Goal: Information Seeking & Learning: Learn about a topic

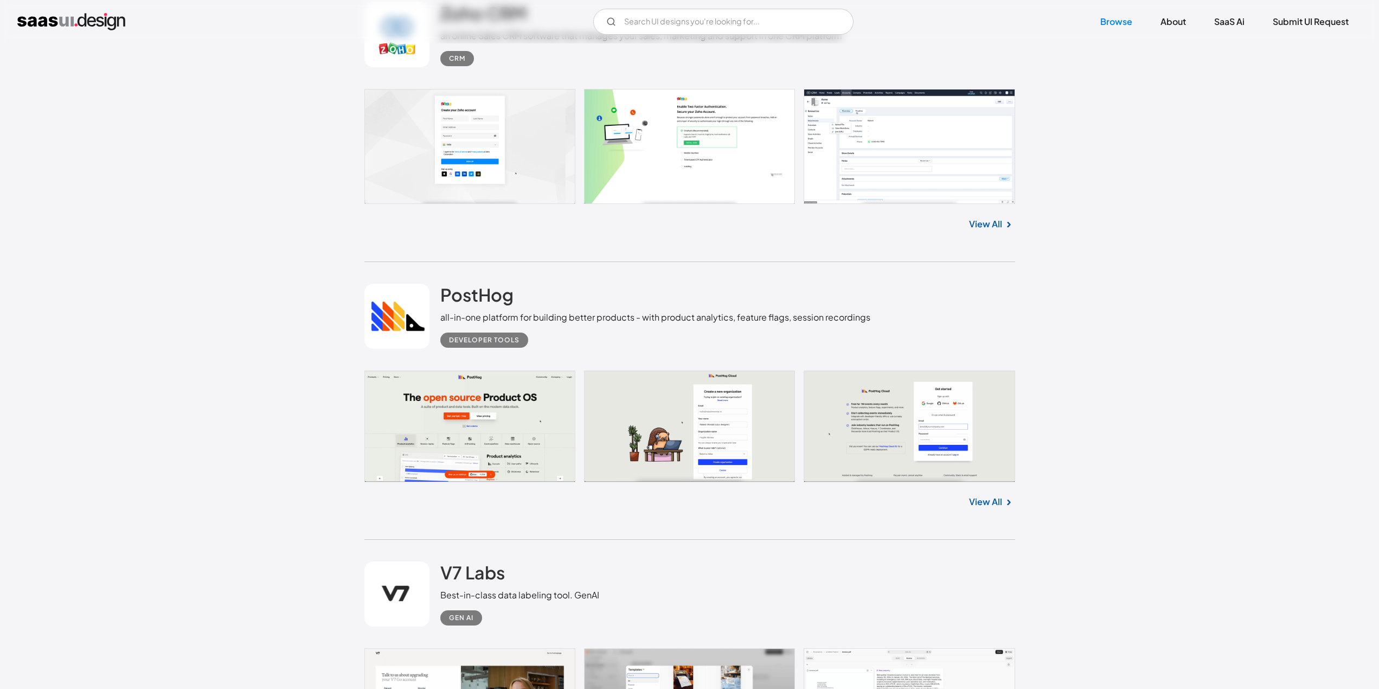
scroll to position [3796, 0]
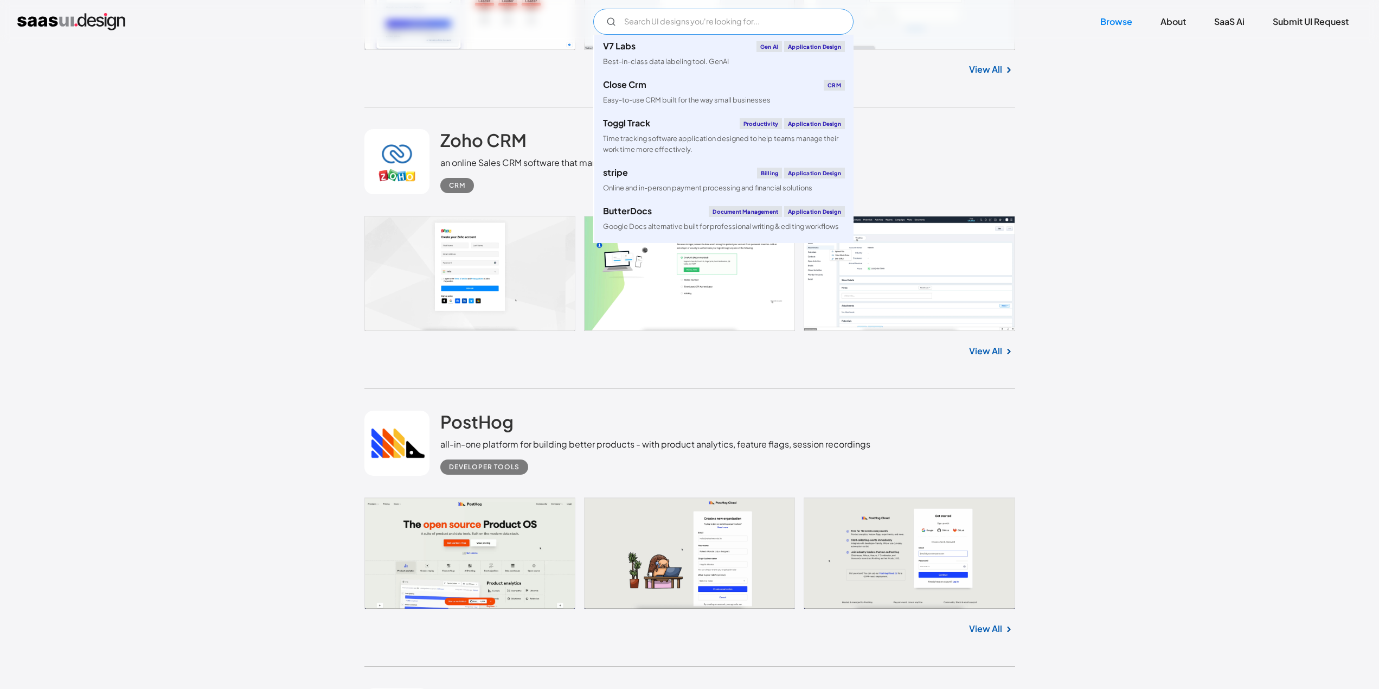
click at [692, 33] on input "Email Form" at bounding box center [723, 22] width 260 height 26
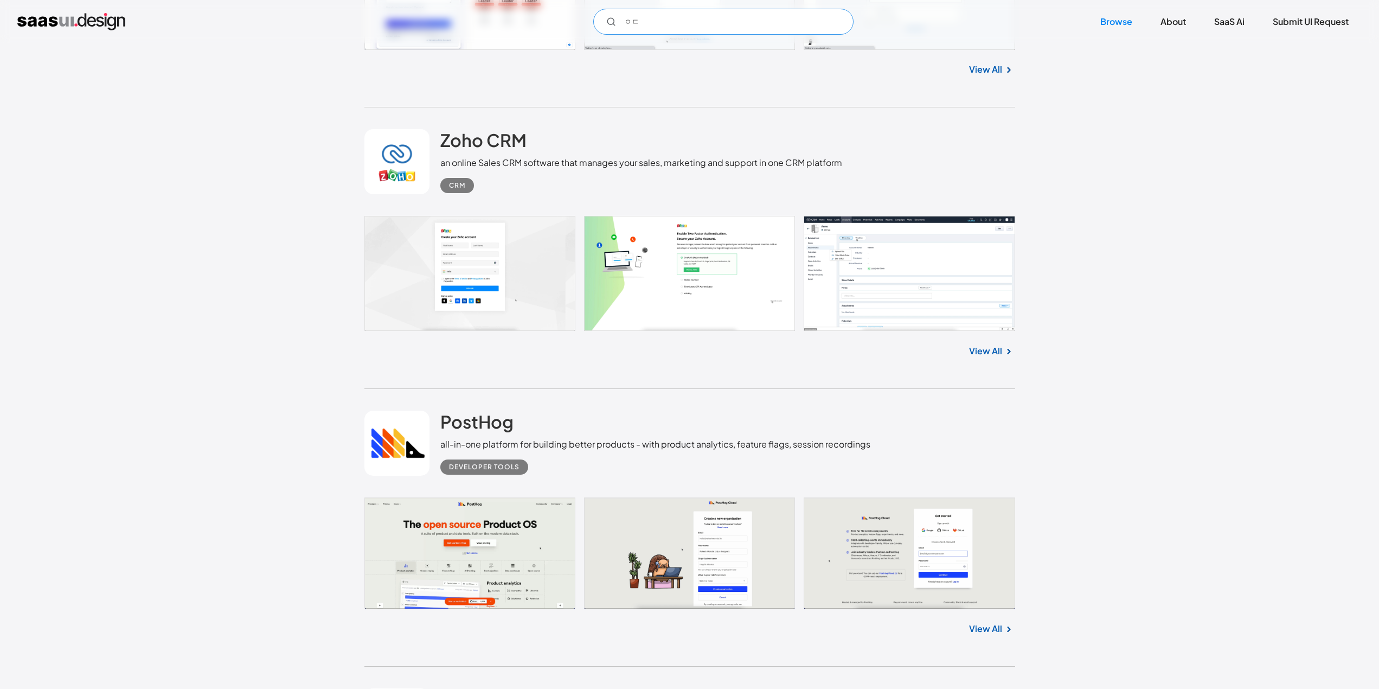
type input "ㅇ"
drag, startPoint x: 605, startPoint y: 29, endPoint x: 613, endPoint y: 23, distance: 10.2
click at [607, 28] on input "develop" at bounding box center [723, 22] width 260 height 26
click at [613, 23] on icon "Email Form" at bounding box center [611, 22] width 10 height 10
click at [718, 24] on input "develop" at bounding box center [723, 22] width 260 height 26
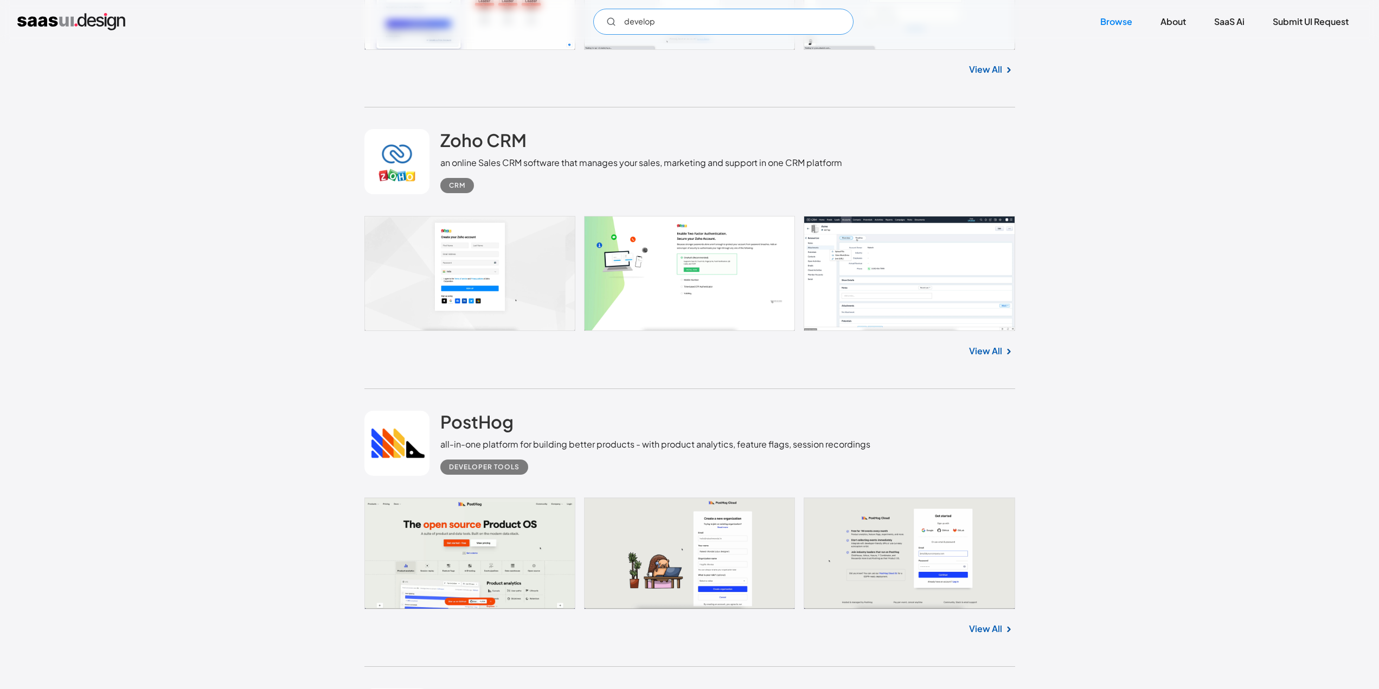
type input "develop"
drag, startPoint x: 996, startPoint y: 61, endPoint x: 983, endPoint y: 68, distance: 15.5
click at [991, 64] on div "View All" at bounding box center [689, 68] width 651 height 36
click at [983, 69] on link "View All" at bounding box center [985, 69] width 33 height 13
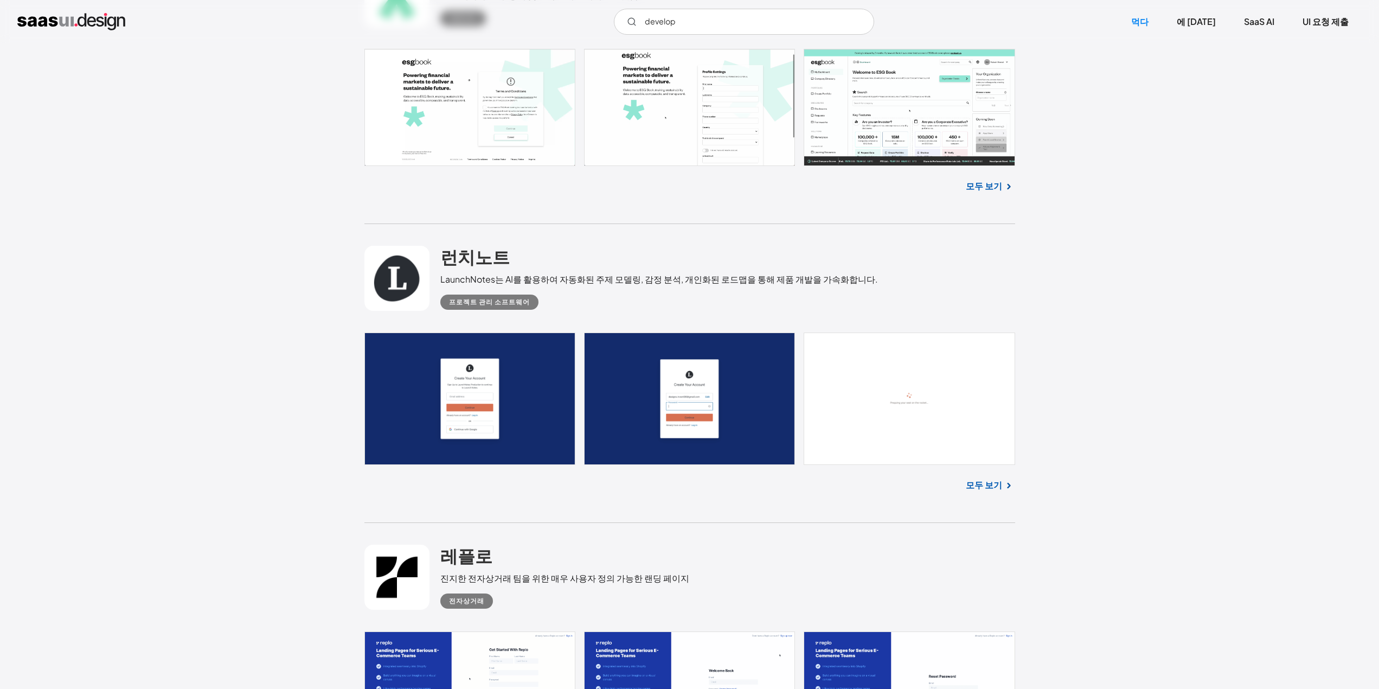
scroll to position [17928, 0]
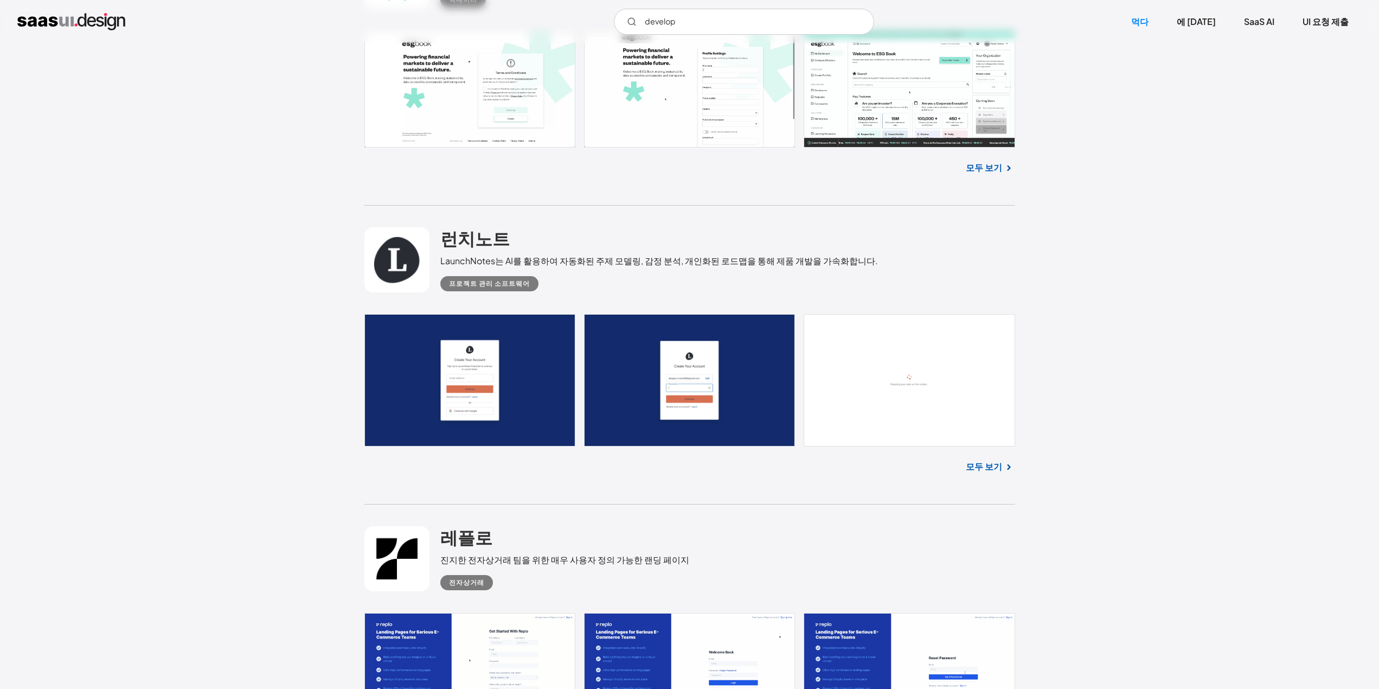
click at [395, 257] on link at bounding box center [396, 259] width 65 height 65
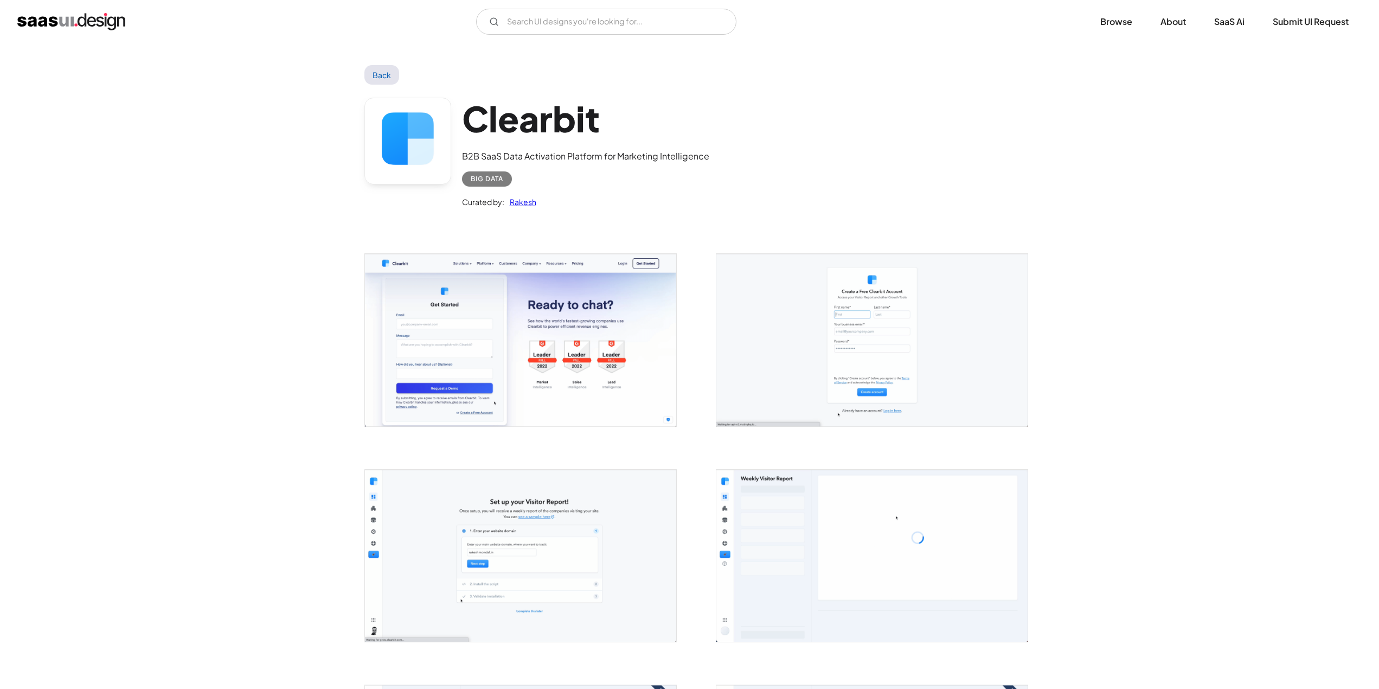
click at [382, 85] on div "Clearbit B2B SaaS Data Activation Platform for Marketing Intelligence Big Data …" at bounding box center [689, 156] width 651 height 142
click at [383, 79] on link "Back" at bounding box center [381, 75] width 35 height 20
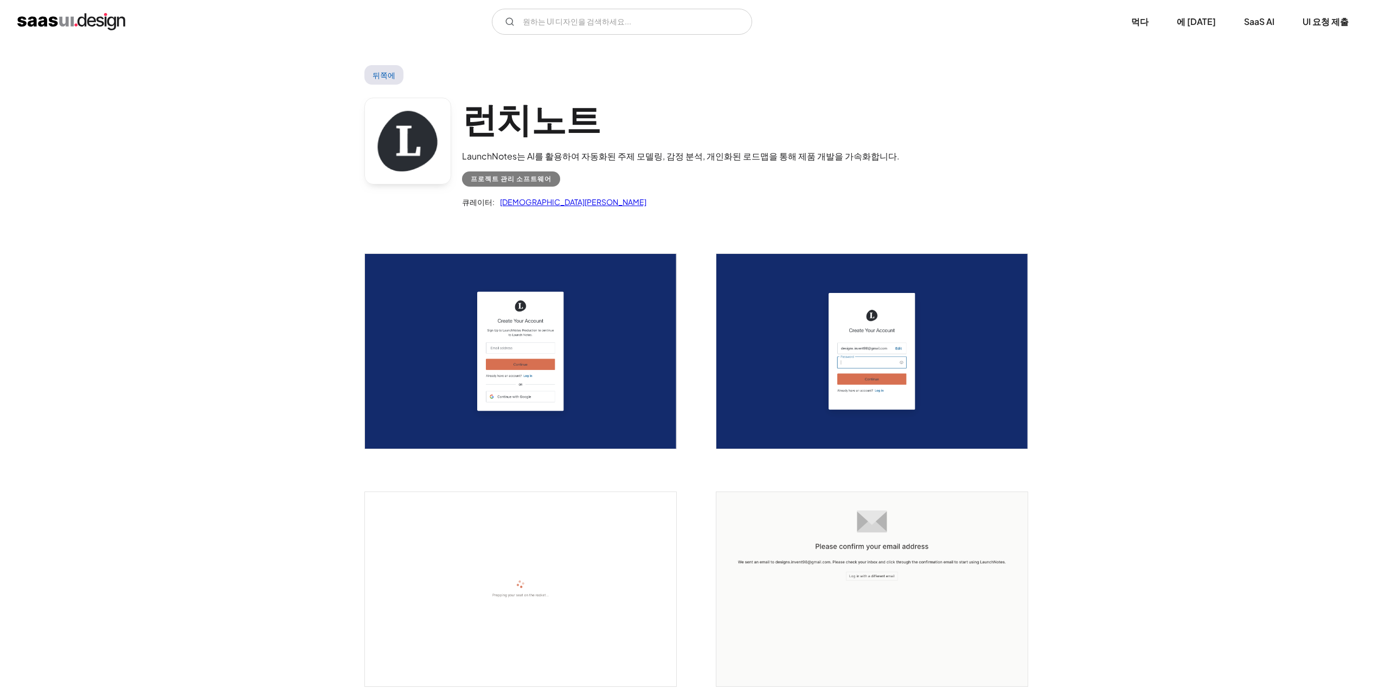
click at [522, 197] on font "[DEMOGRAPHIC_DATA][PERSON_NAME]" at bounding box center [573, 202] width 146 height 10
